Goal: Task Accomplishment & Management: Complete application form

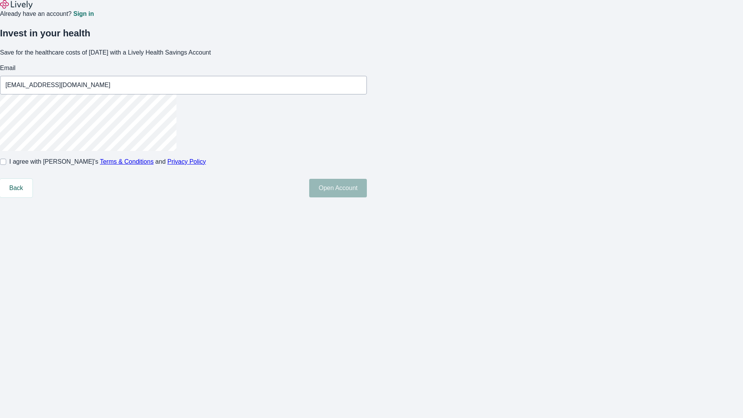
click at [6, 165] on input "I agree with Lively’s Terms & Conditions and Privacy Policy" at bounding box center [3, 162] width 6 height 6
checkbox input "true"
click at [367, 197] on button "Open Account" at bounding box center [338, 188] width 58 height 19
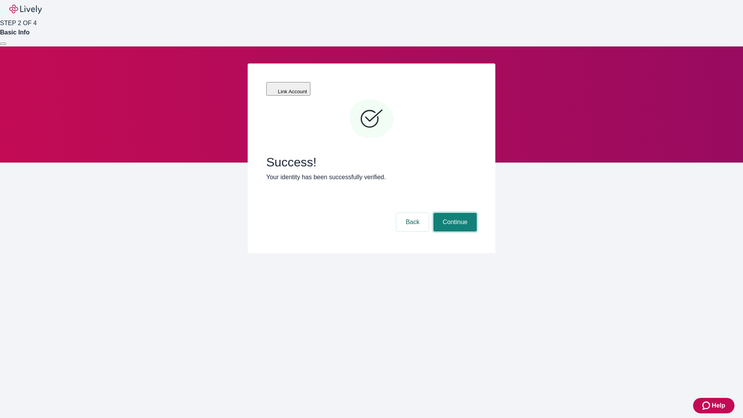
click at [454, 213] on button "Continue" at bounding box center [455, 222] width 43 height 19
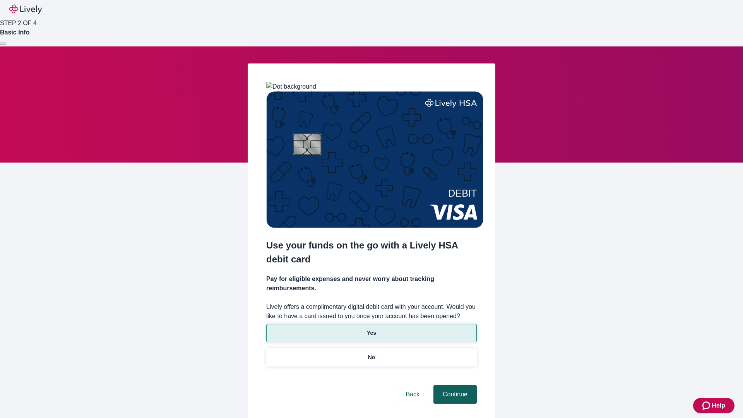
click at [371, 353] on p "No" at bounding box center [371, 357] width 7 height 8
click at [454, 385] on button "Continue" at bounding box center [455, 394] width 43 height 19
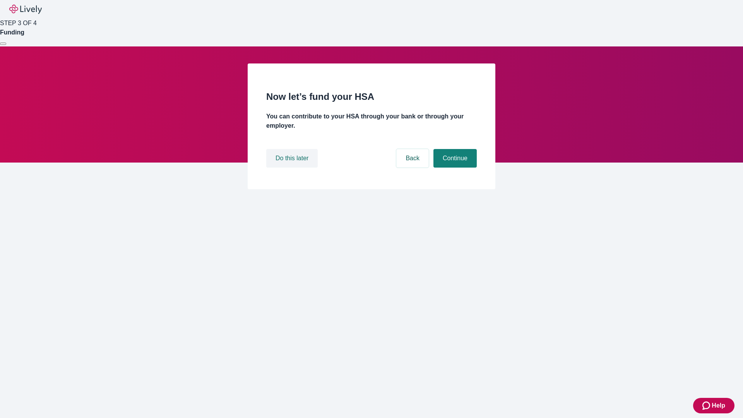
click at [293, 168] on button "Do this later" at bounding box center [291, 158] width 51 height 19
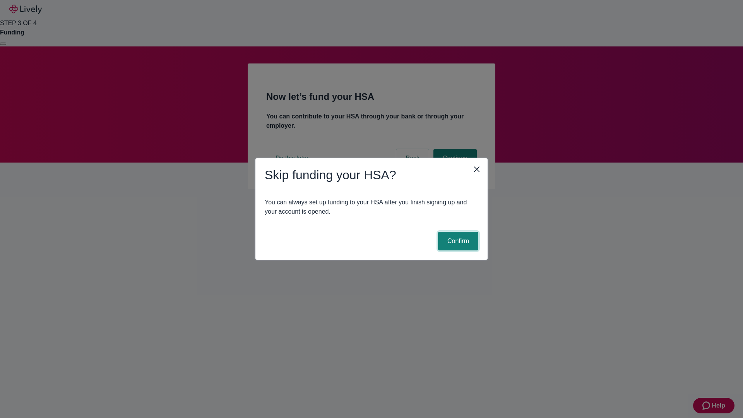
click at [457, 241] on button "Confirm" at bounding box center [458, 241] width 40 height 19
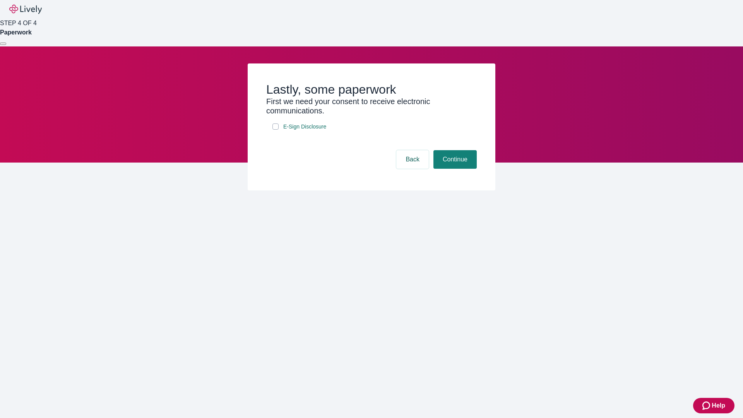
click at [276, 130] on input "E-Sign Disclosure" at bounding box center [276, 126] width 6 height 6
checkbox input "true"
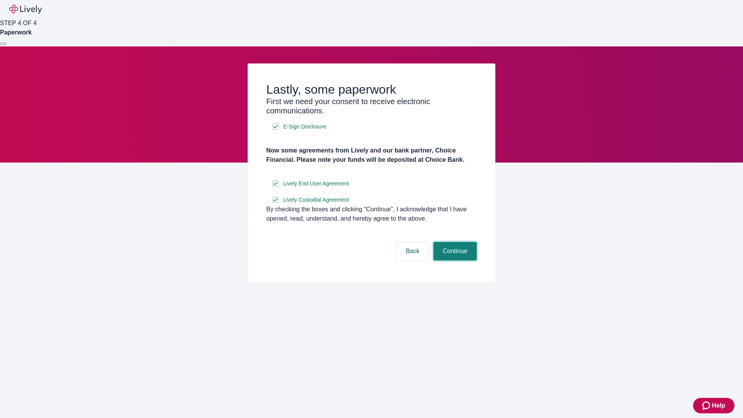
click at [454, 261] on button "Continue" at bounding box center [455, 251] width 43 height 19
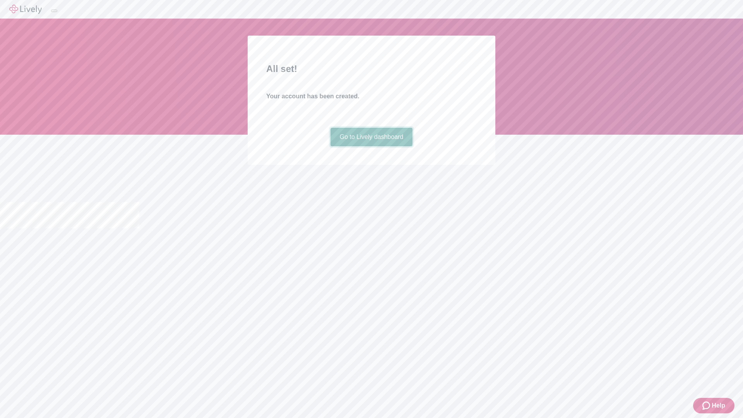
click at [371, 146] on link "Go to Lively dashboard" at bounding box center [372, 137] width 82 height 19
